Goal: Navigation & Orientation: Find specific page/section

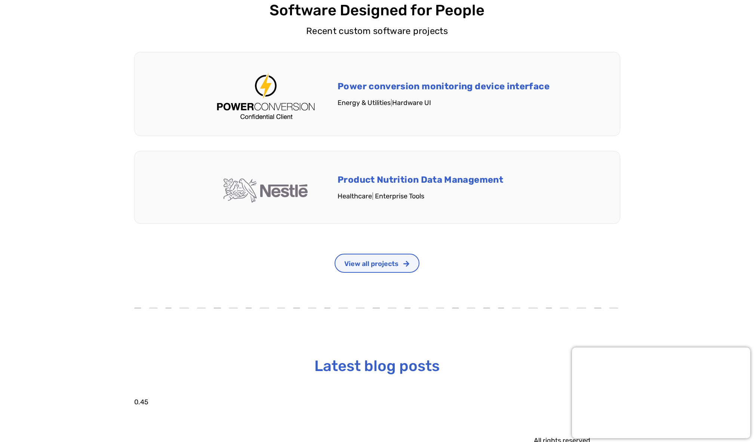
scroll to position [1576, 0]
click at [397, 266] on span "View all projects" at bounding box center [371, 264] width 54 height 7
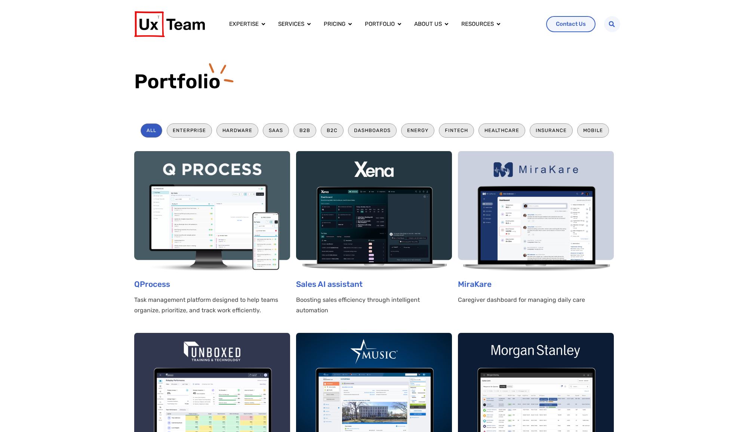
click at [174, 29] on img at bounding box center [169, 24] width 71 height 26
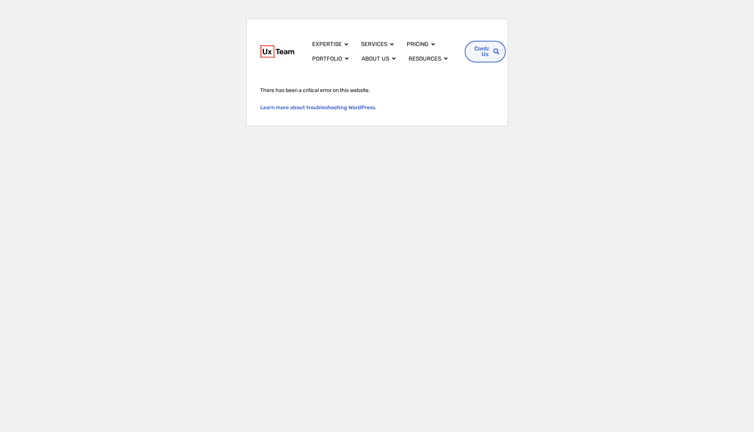
click at [267, 52] on img at bounding box center [277, 51] width 34 height 12
click at [278, 48] on img at bounding box center [277, 51] width 34 height 12
